Goal: Navigation & Orientation: Find specific page/section

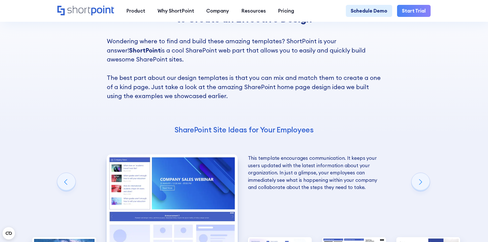
scroll to position [1050, 0]
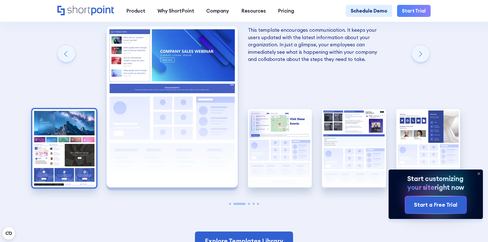
click at [62, 149] on img "1 / 5" at bounding box center [64, 148] width 64 height 79
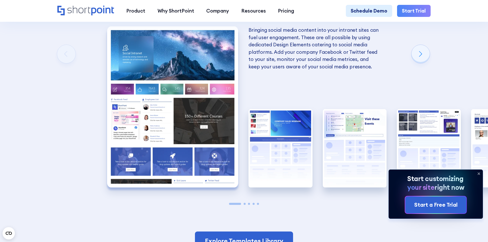
click at [478, 173] on icon at bounding box center [479, 174] width 2 height 2
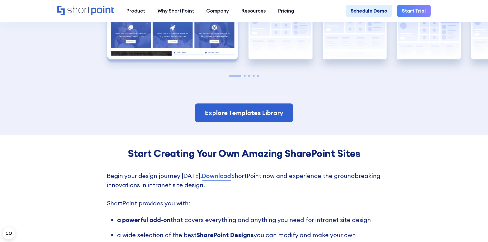
scroll to position [1076, 0]
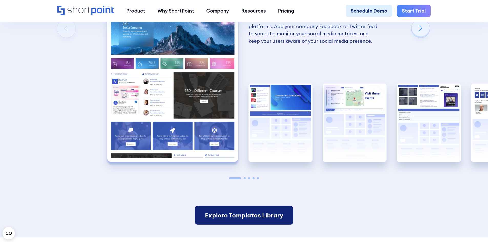
click at [250, 225] on link "Explore Templates Library" at bounding box center [244, 215] width 98 height 19
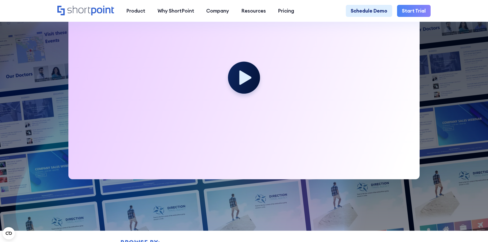
scroll to position [231, 0]
